Goal: Navigation & Orientation: Go to known website

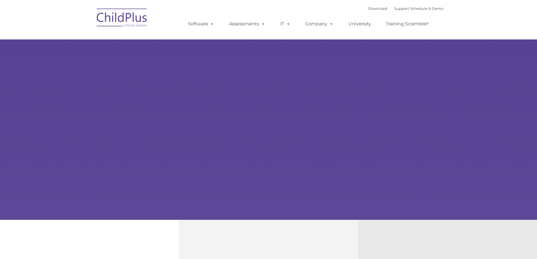
select select "MEDIUM"
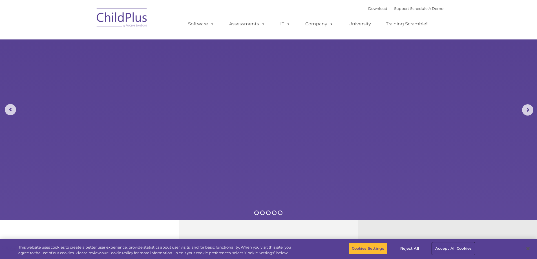
click at [444, 250] on button "Accept All Cookies" at bounding box center [453, 249] width 43 height 12
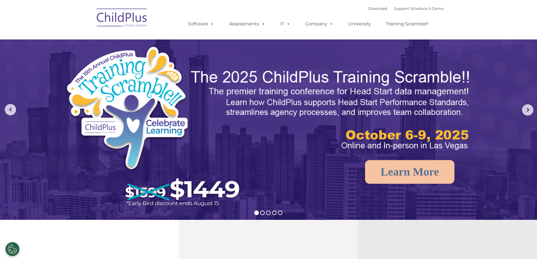
click at [122, 14] on img at bounding box center [122, 19] width 56 height 28
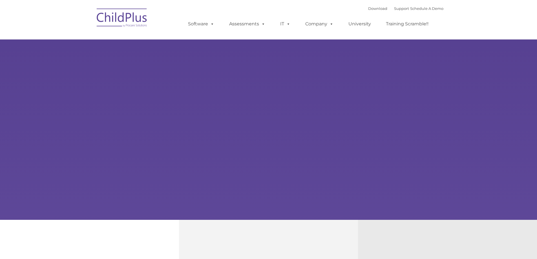
select select "MEDIUM"
